Goal: Task Accomplishment & Management: Use online tool/utility

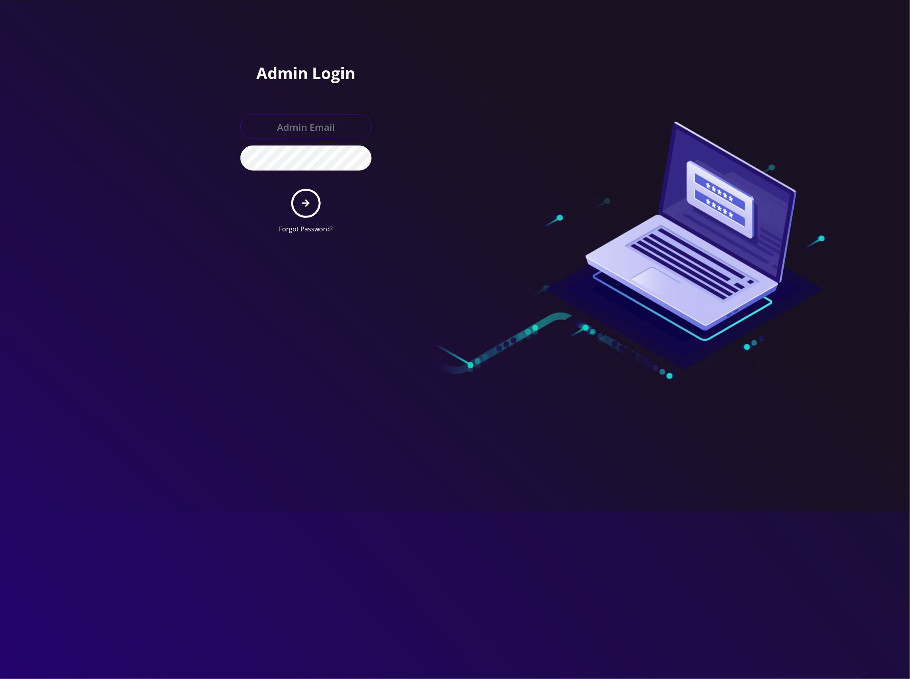
type input "[EMAIL_ADDRESS][DOMAIN_NAME]"
click at [304, 199] on icon "submit" at bounding box center [306, 203] width 8 height 9
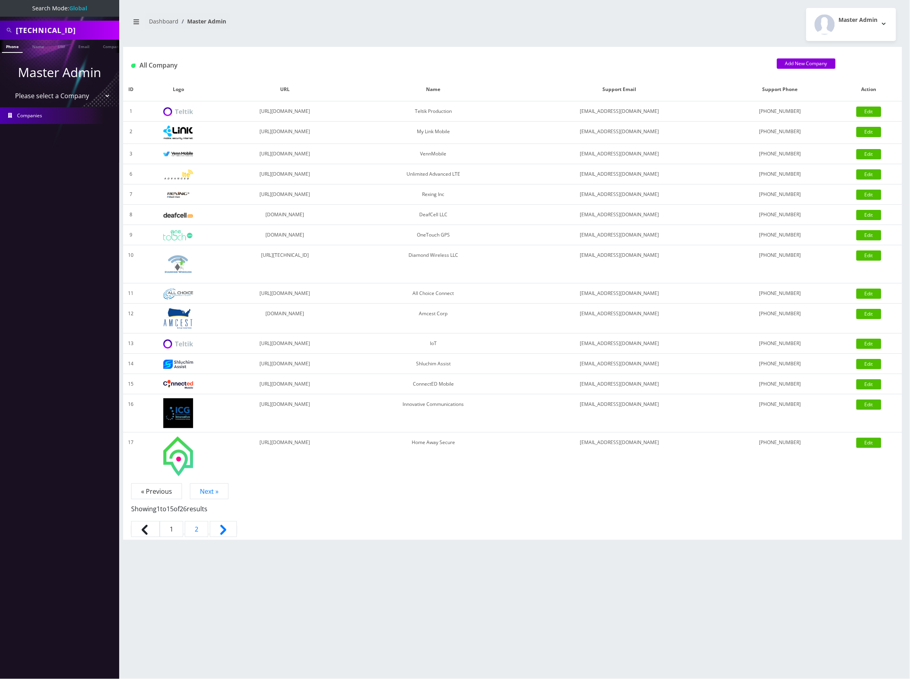
click at [81, 95] on select "Please select a Company Teltik Production My Link Mobile VennMobile Unlimited A…" at bounding box center [59, 95] width 101 height 15
select select "13"
click at [9, 88] on select "Please select a Company Teltik Production My Link Mobile VennMobile Unlimited A…" at bounding box center [59, 95] width 101 height 15
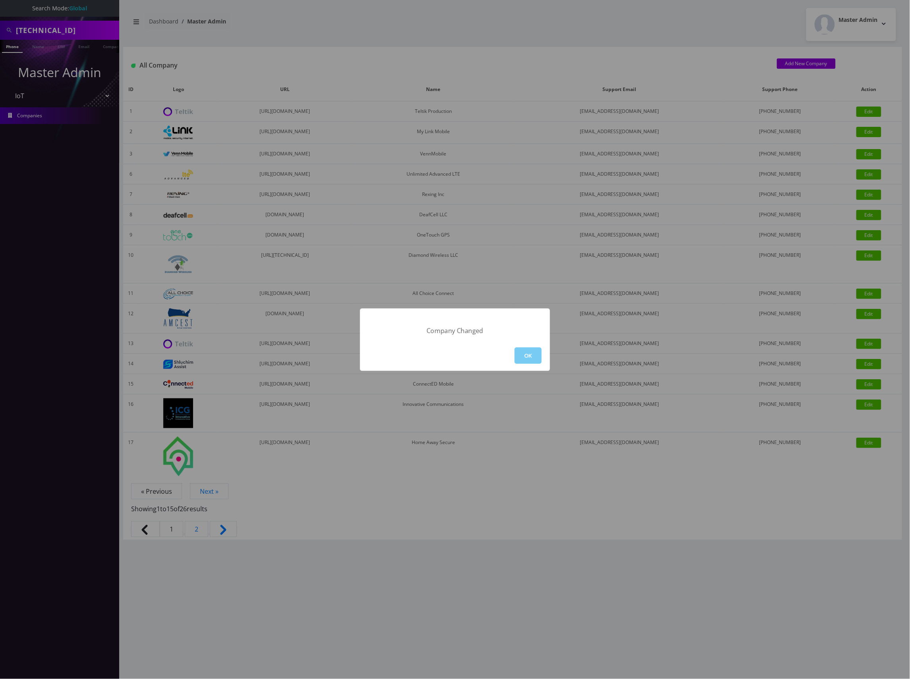
click at [532, 356] on button "OK" at bounding box center [528, 355] width 27 height 16
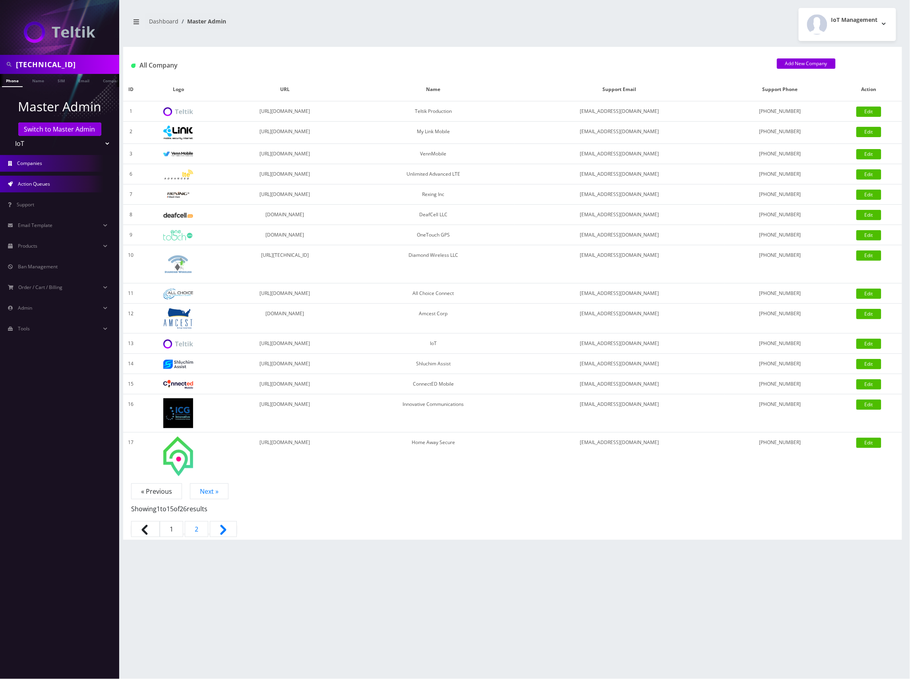
click at [77, 178] on link "Action Queues" at bounding box center [59, 184] width 119 height 17
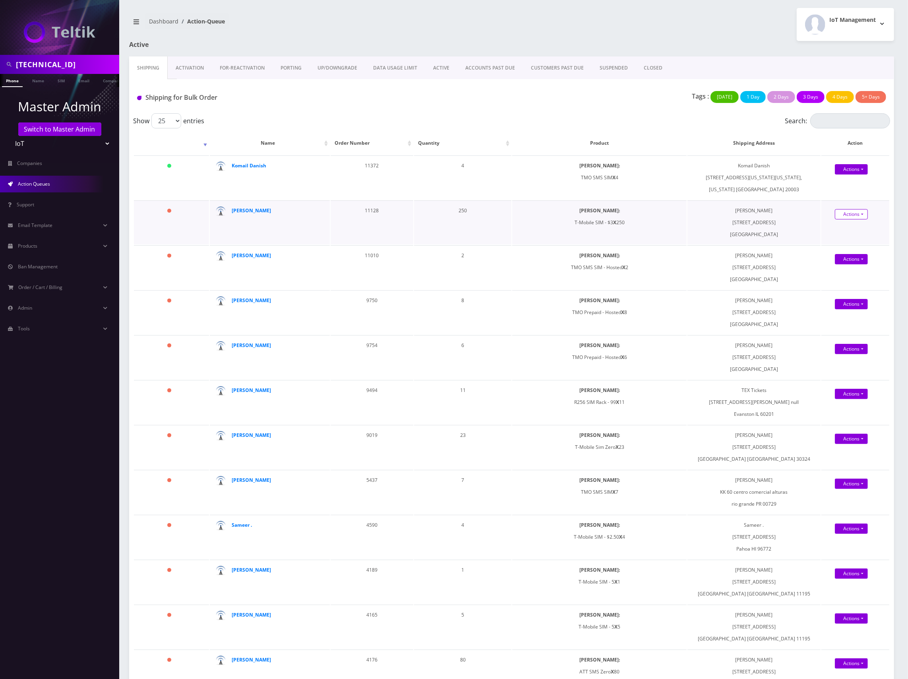
click at [859, 217] on link "Actions" at bounding box center [851, 214] width 33 height 10
click at [846, 229] on link "Shipped" at bounding box center [860, 229] width 64 height 12
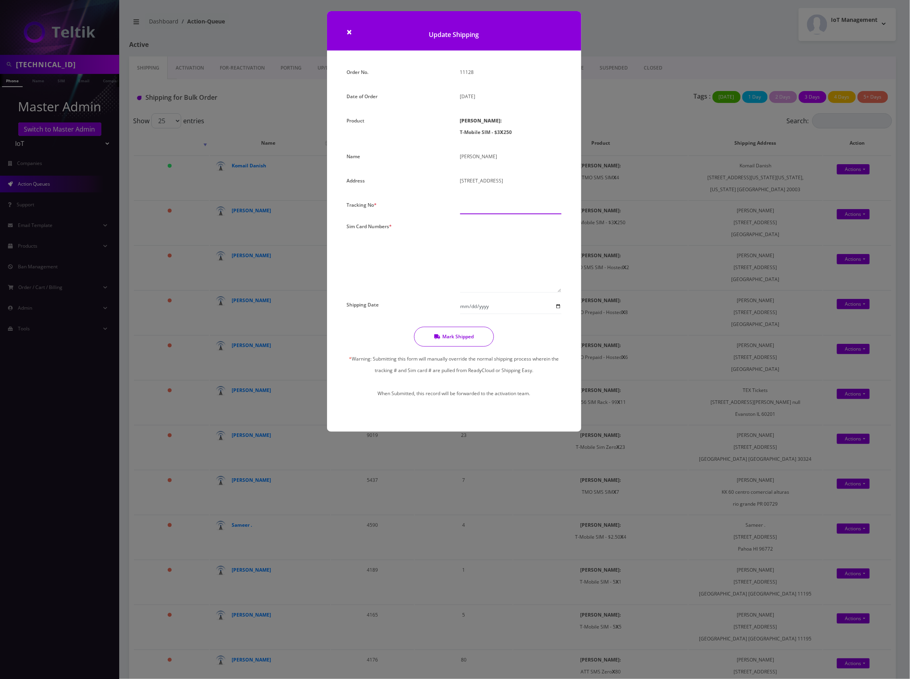
click at [485, 202] on input "text" at bounding box center [510, 206] width 101 height 15
click at [465, 210] on input "text" at bounding box center [510, 206] width 101 height 15
paste input "883851033275"
type input "883851033275"
click at [481, 233] on textarea at bounding box center [510, 257] width 101 height 72
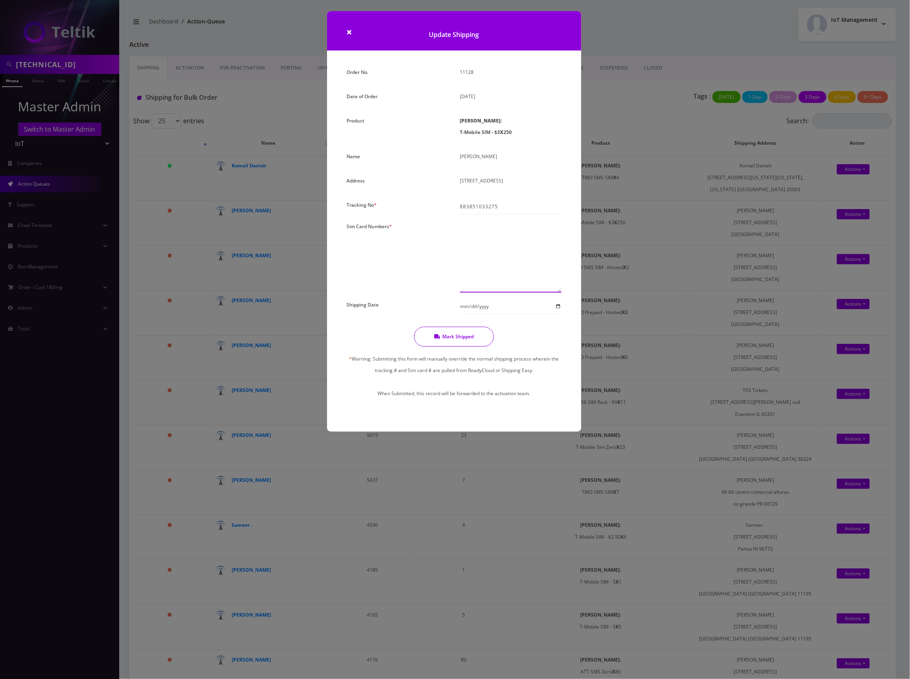
click at [493, 242] on textarea at bounding box center [510, 257] width 101 height 72
paste textarea "8901260417788677732 8901260417788678292 8901260417788678771 8901260417788678789…"
type textarea "8901260417788677732 8901260417788678292 8901260417788678771 8901260417788678789…"
click at [556, 304] on input "Shipping Date" at bounding box center [510, 306] width 101 height 15
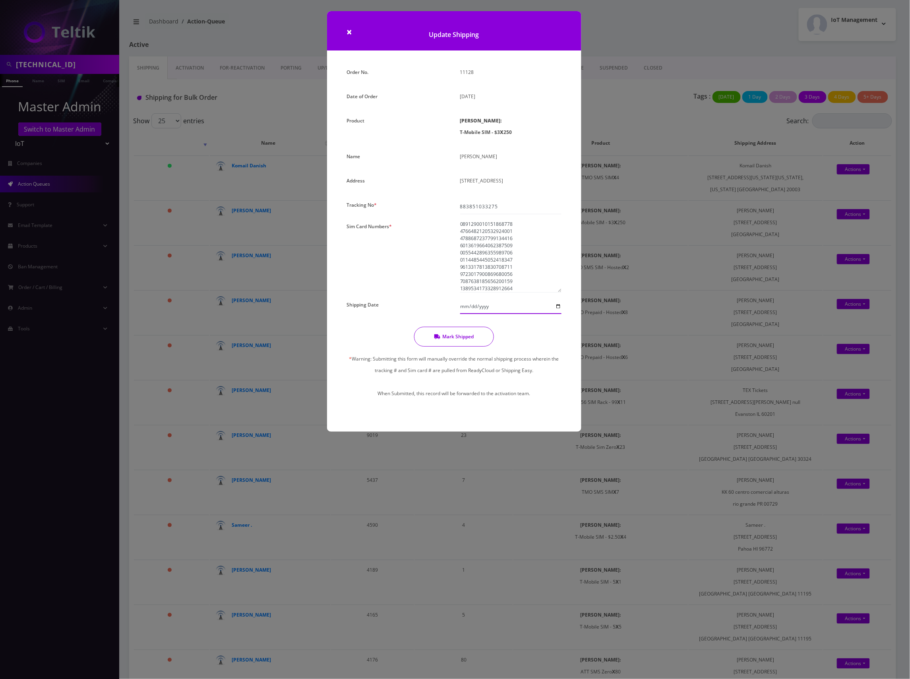
type input "2025-08-25"
click at [457, 337] on button "Mark Shipped" at bounding box center [454, 337] width 80 height 20
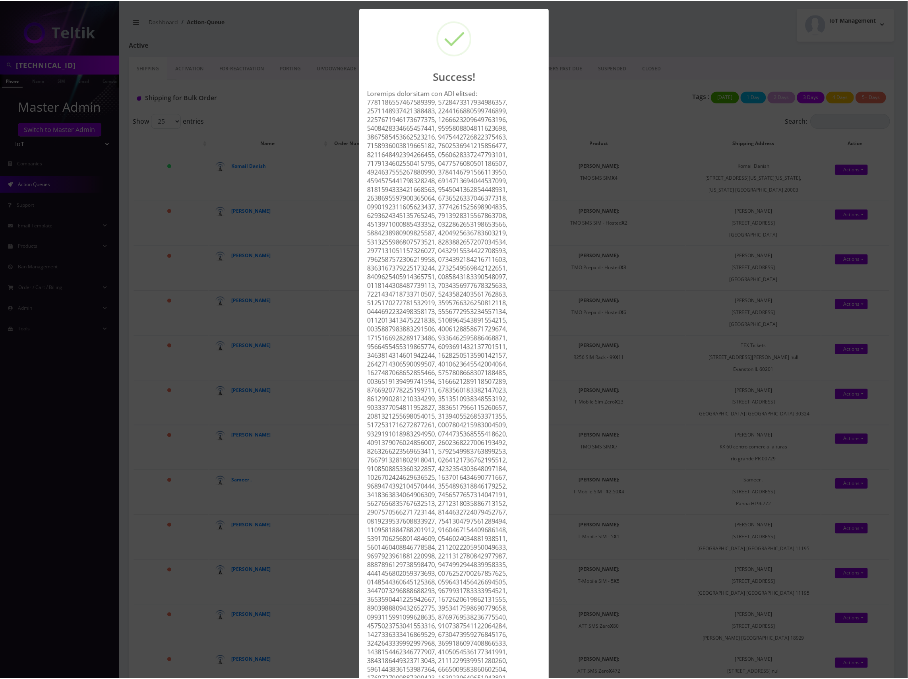
scroll to position [589, 0]
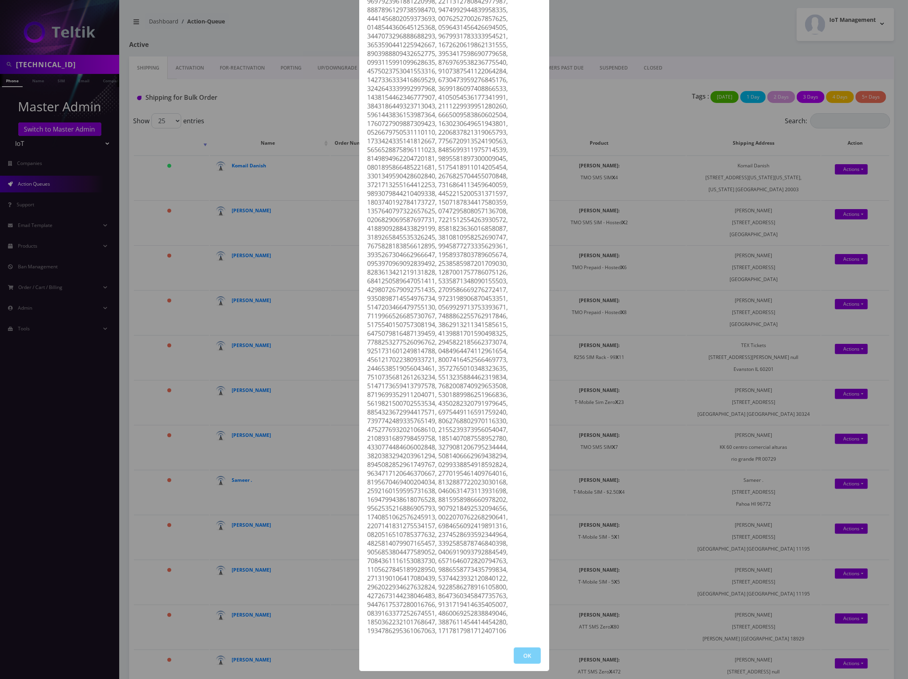
click at [468, 37] on div at bounding box center [454, 84] width 182 height 1102
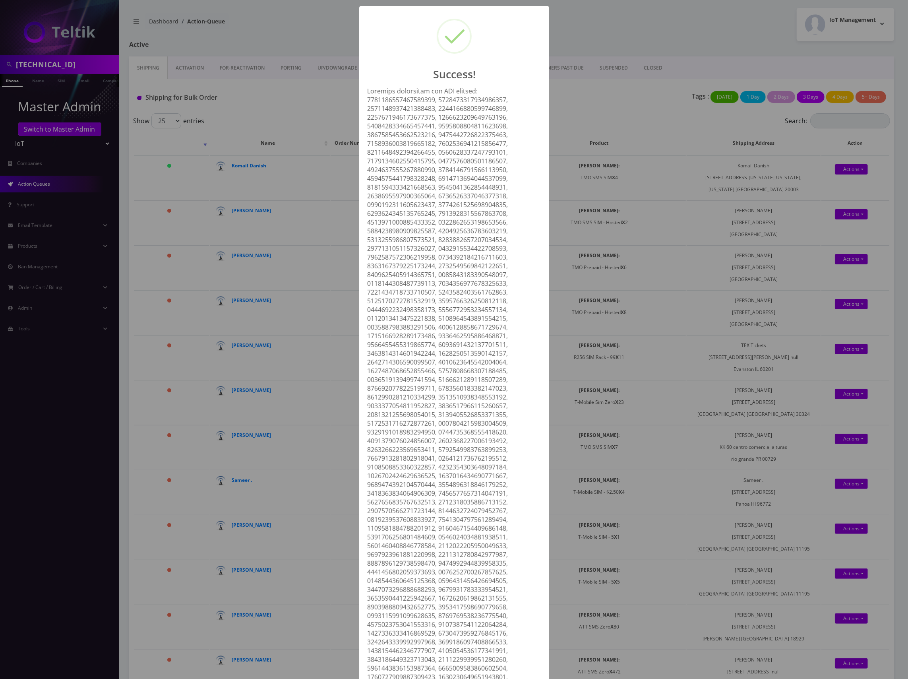
scroll to position [0, 0]
click at [469, 153] on div at bounding box center [454, 640] width 182 height 1102
click at [596, 24] on div "Success! OK" at bounding box center [454, 339] width 908 height 679
